Goal: Information Seeking & Learning: Understand process/instructions

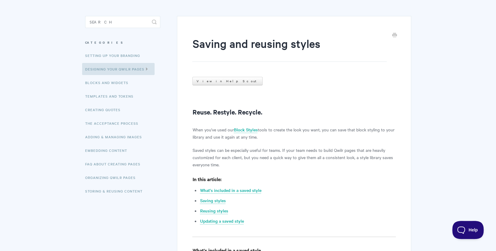
scroll to position [46, 0]
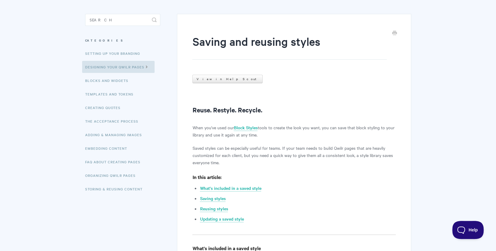
drag, startPoint x: 267, startPoint y: 127, endPoint x: 376, endPoint y: 133, distance: 108.5
click at [376, 133] on p "When you've used our Block Styles tools to create the look you want, you can sa…" at bounding box center [293, 131] width 203 height 14
drag, startPoint x: 222, startPoint y: 147, endPoint x: 279, endPoint y: 148, distance: 57.4
click at [279, 148] on p "Saved styles can be especially useful for teams. If your team needs to build Qw…" at bounding box center [293, 156] width 203 height 22
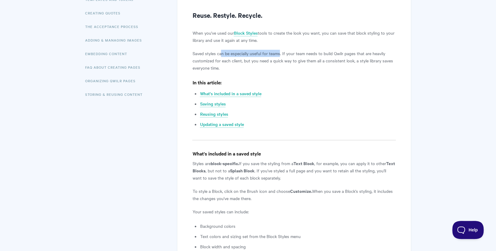
scroll to position [178, 0]
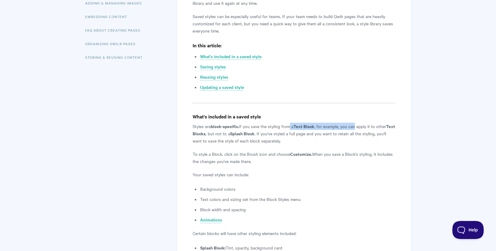
drag, startPoint x: 289, startPoint y: 125, endPoint x: 356, endPoint y: 127, distance: 67.4
click at [356, 127] on p "Styles are block-specific. If you save the styling from a Text Block , for exam…" at bounding box center [293, 134] width 203 height 22
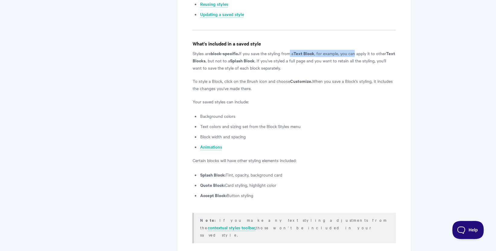
scroll to position [253, 0]
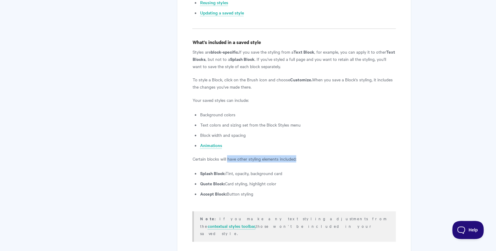
drag, startPoint x: 228, startPoint y: 157, endPoint x: 300, endPoint y: 162, distance: 72.0
click at [300, 162] on p "Certain blocks will have other styling elements included:" at bounding box center [293, 158] width 203 height 7
drag, startPoint x: 241, startPoint y: 174, endPoint x: 295, endPoint y: 177, distance: 54.4
click at [296, 177] on ul "Splash Block: Tint, opacity, background card Quote Block: Card styling, highlig…" at bounding box center [298, 184] width 196 height 28
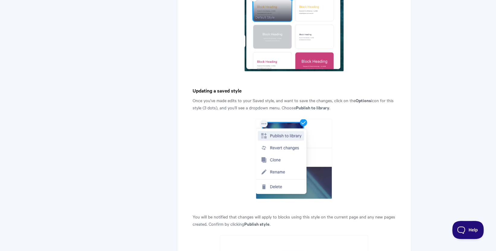
scroll to position [749, 0]
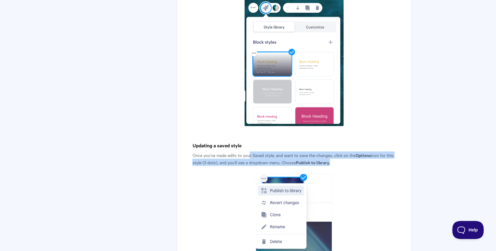
drag, startPoint x: 249, startPoint y: 147, endPoint x: 397, endPoint y: 151, distance: 148.6
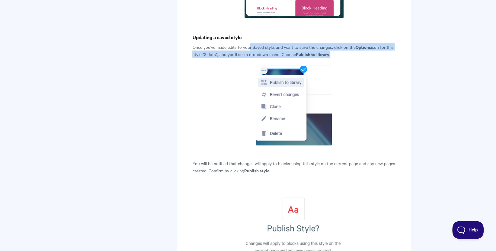
scroll to position [862, 0]
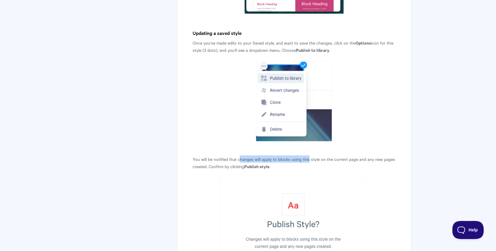
drag, startPoint x: 239, startPoint y: 152, endPoint x: 309, endPoint y: 152, distance: 70.0
click at [309, 156] on p "You will be notified that changes will apply to blocks using this style on the …" at bounding box center [293, 163] width 203 height 14
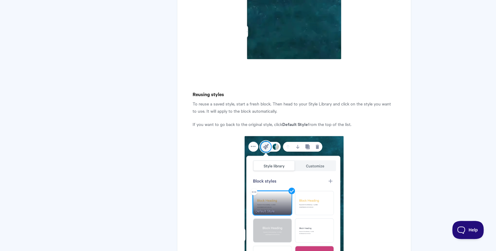
scroll to position [619, 0]
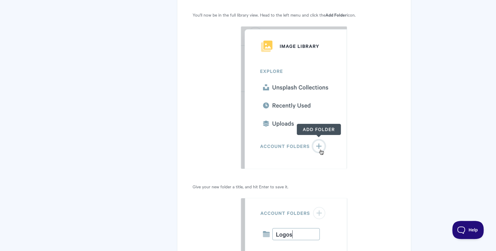
scroll to position [2905, 0]
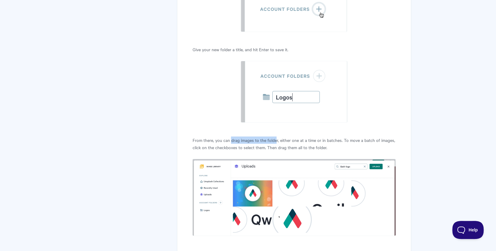
drag, startPoint x: 231, startPoint y: 87, endPoint x: 275, endPoint y: 87, distance: 44.1
click at [275, 137] on p "From there, you can drag images to the folder, either one at a time or in batch…" at bounding box center [293, 144] width 203 height 14
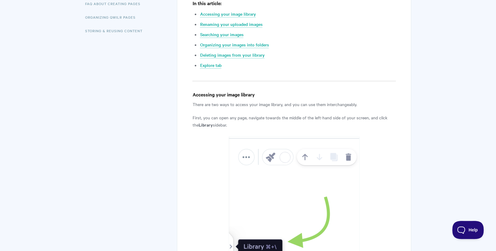
scroll to position [204, 0]
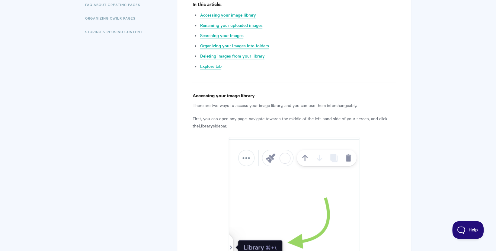
click at [247, 45] on link "Organizing your images into folders" at bounding box center [234, 46] width 69 height 7
click at [243, 56] on link "Deleting images from your library" at bounding box center [232, 56] width 65 height 7
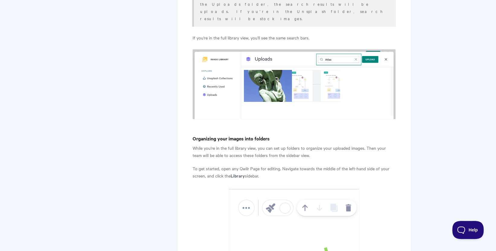
scroll to position [2287, 0]
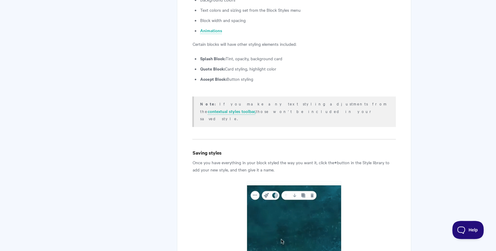
scroll to position [376, 0]
